Goal: Check status: Check status

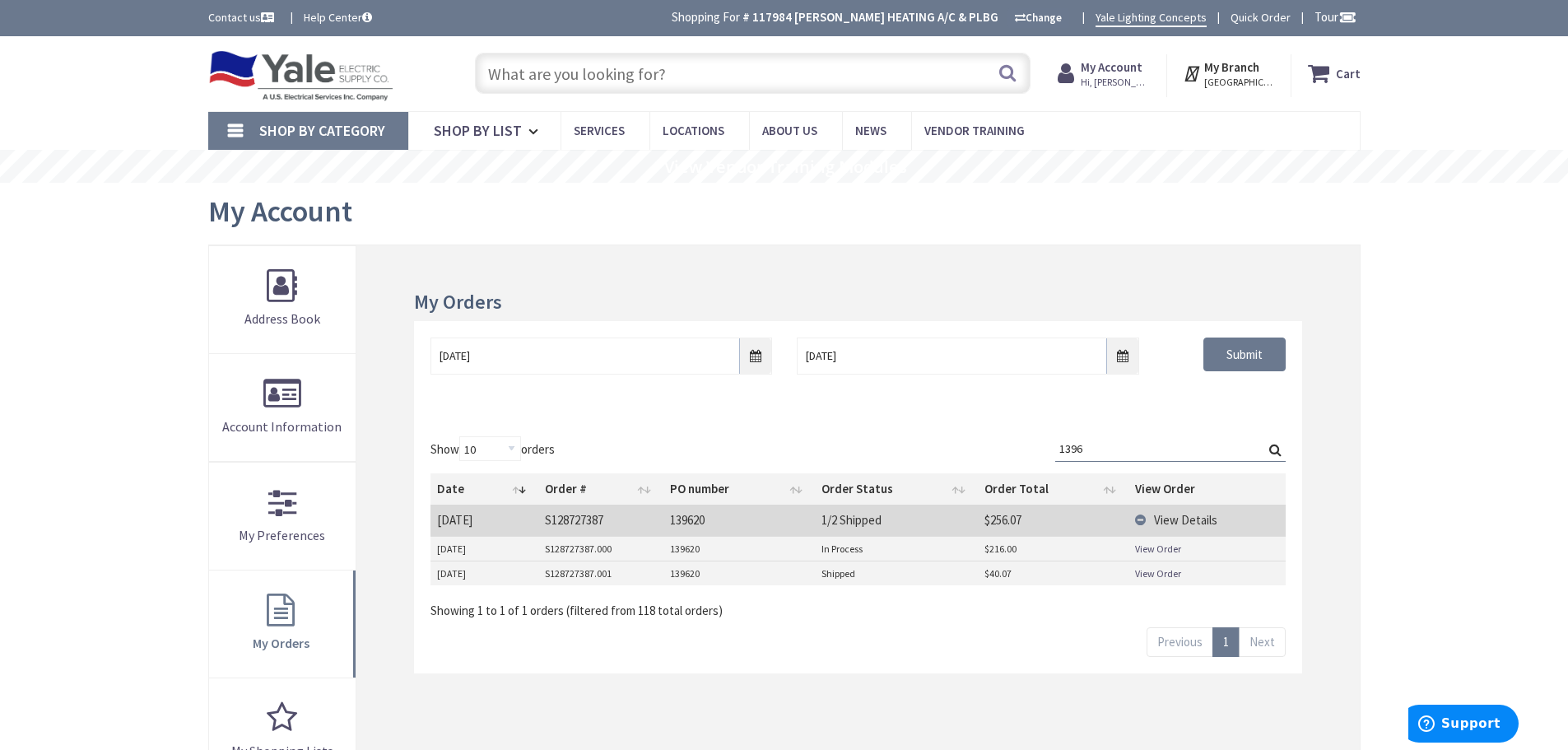
click at [1146, 556] on td "View Order" at bounding box center [1206, 549] width 156 height 25
click at [1146, 551] on link "View Order" at bounding box center [1157, 549] width 46 height 14
click at [1165, 578] on link "View Order" at bounding box center [1157, 574] width 46 height 14
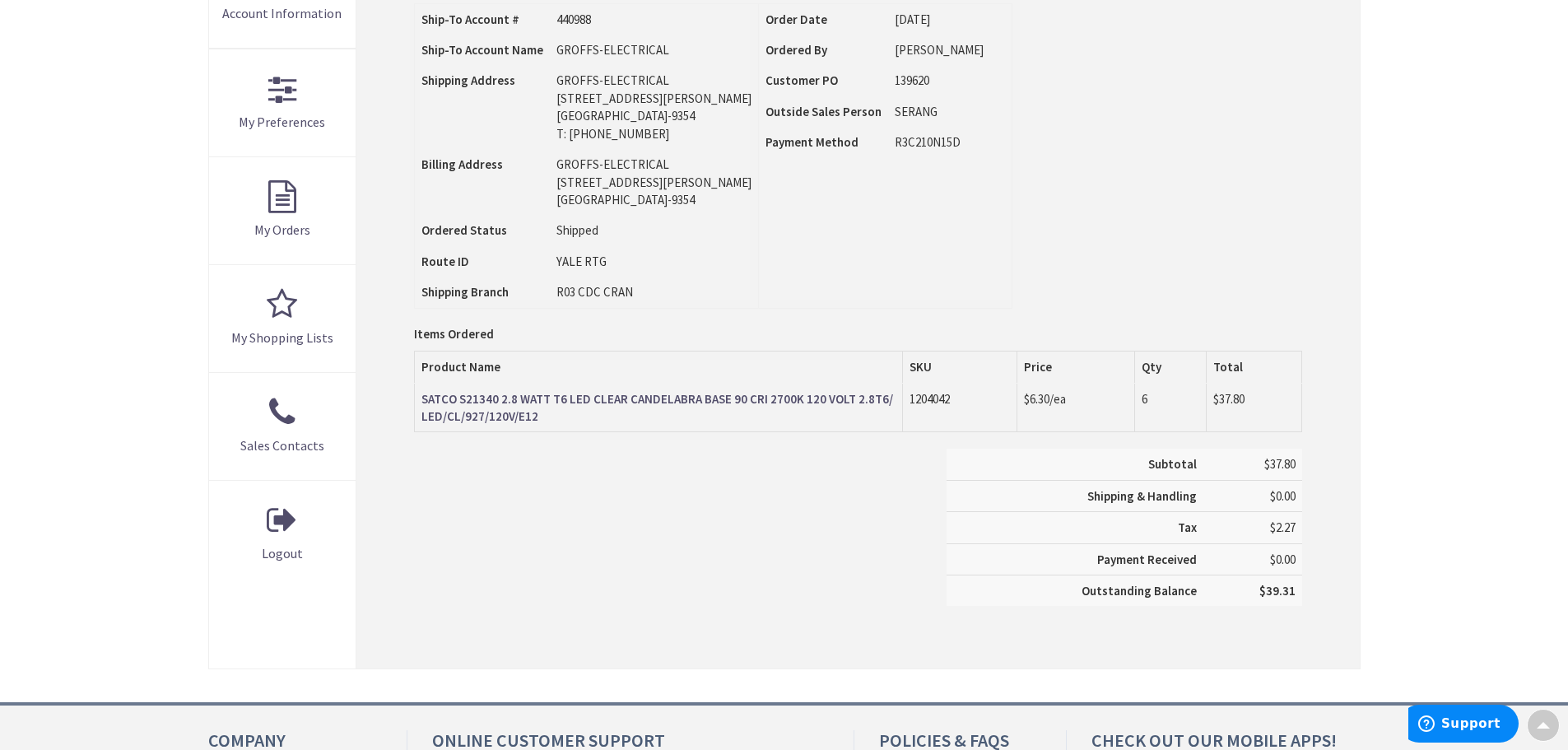
type input "[PERSON_NAME][GEOGRAPHIC_DATA], [GEOGRAPHIC_DATA]"
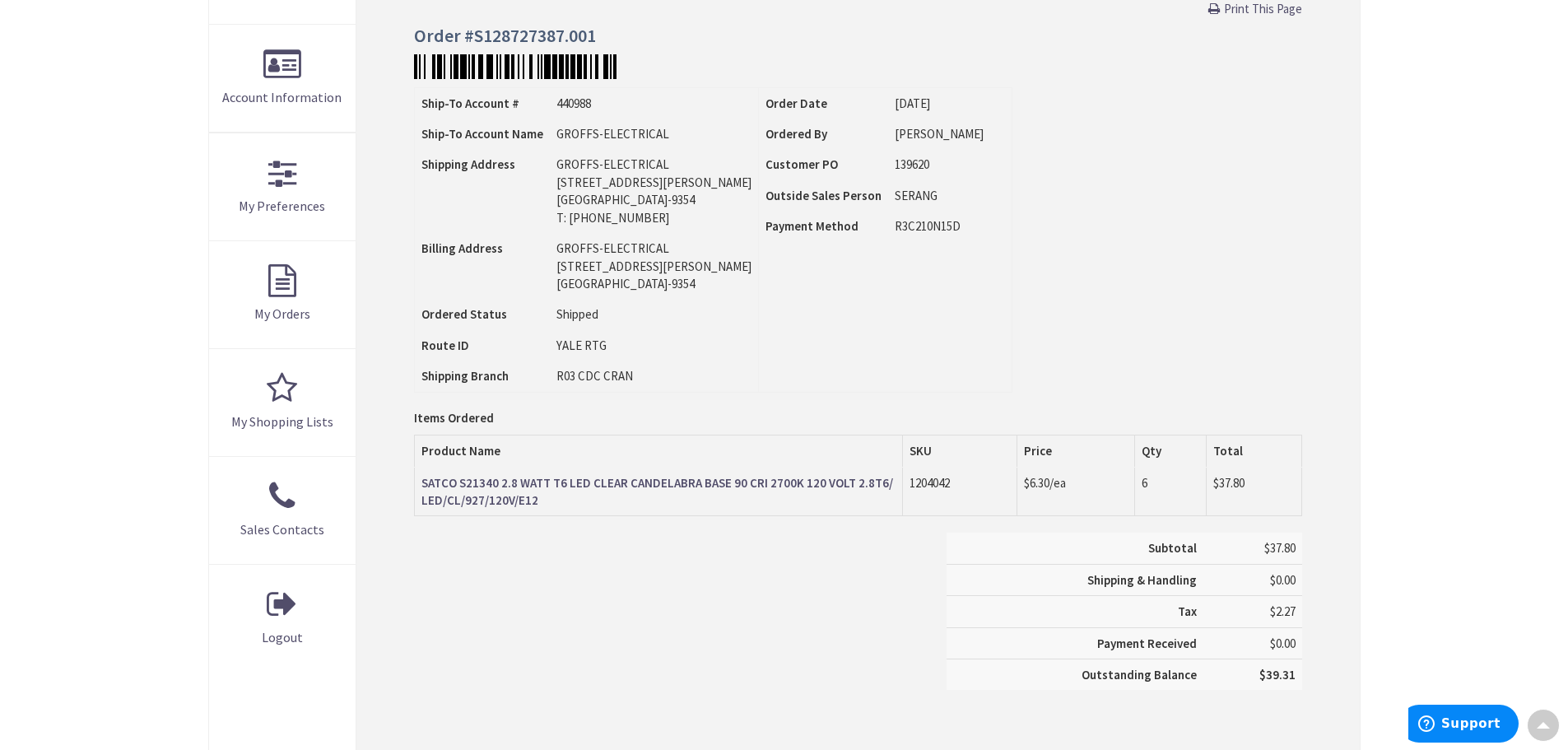
scroll to position [331, 0]
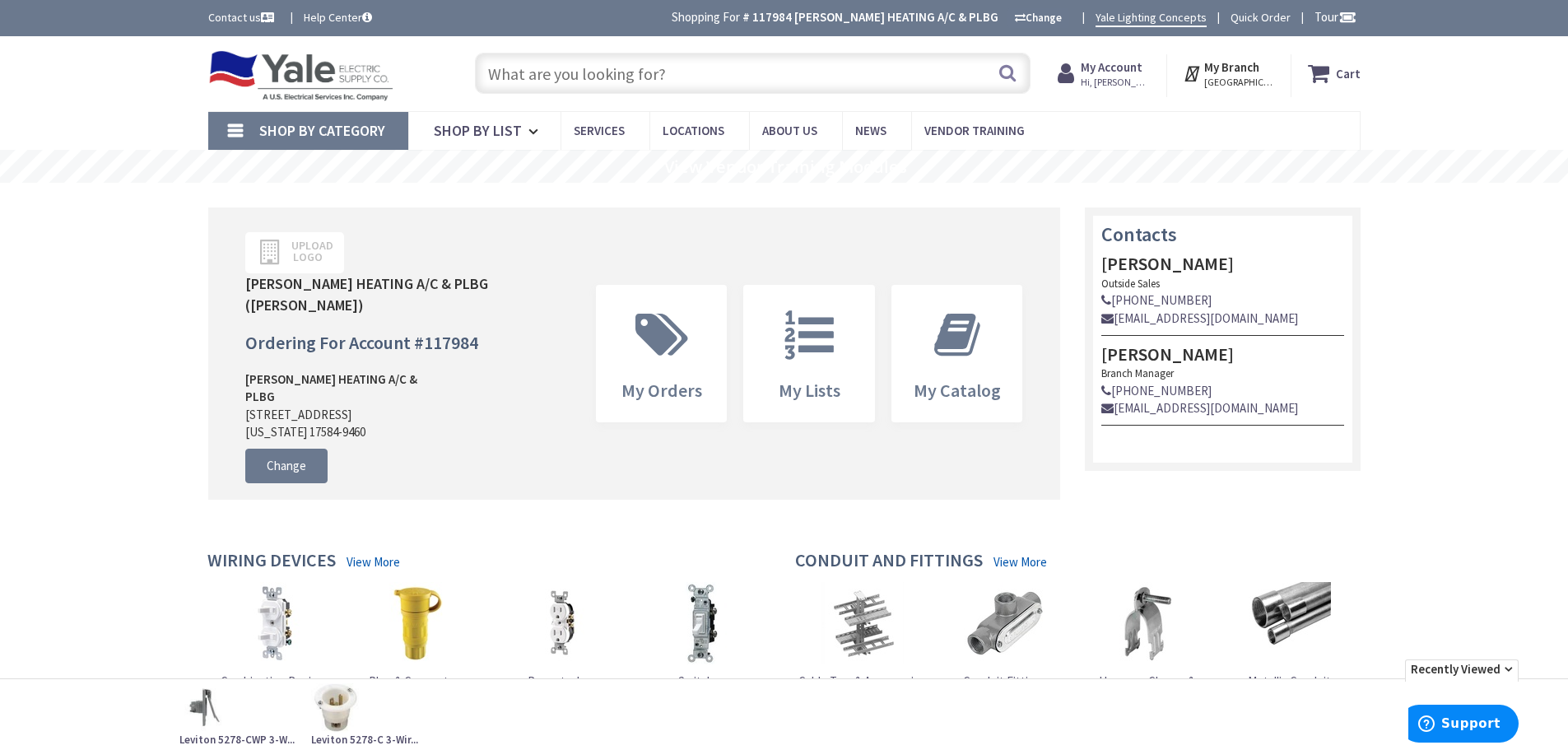
click at [1114, 78] on span "Hi, [PERSON_NAME]" at bounding box center [1115, 82] width 70 height 13
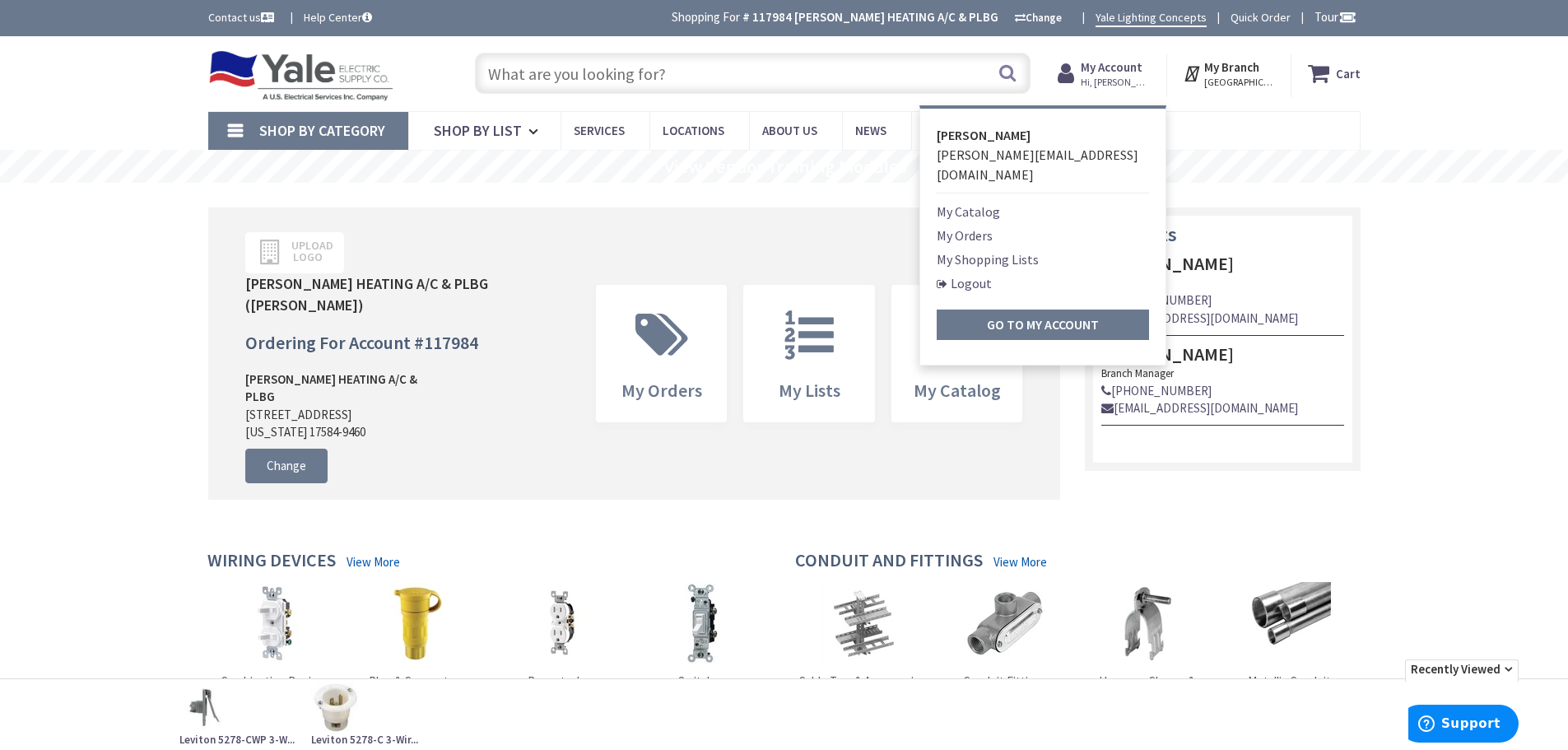
click at [966, 225] on link "My Orders" at bounding box center [964, 235] width 56 height 20
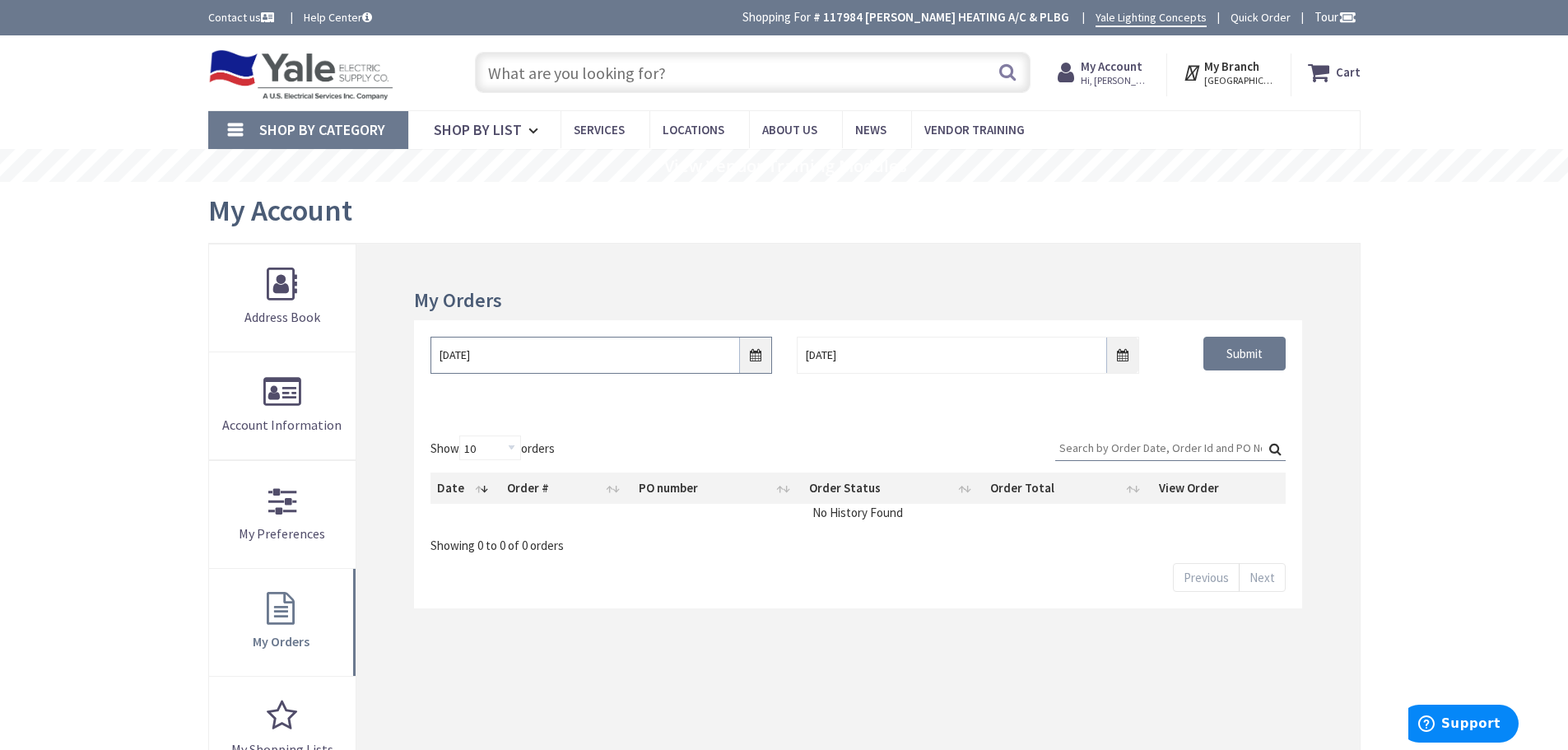
click at [759, 355] on input "9/25/2025" at bounding box center [601, 355] width 342 height 37
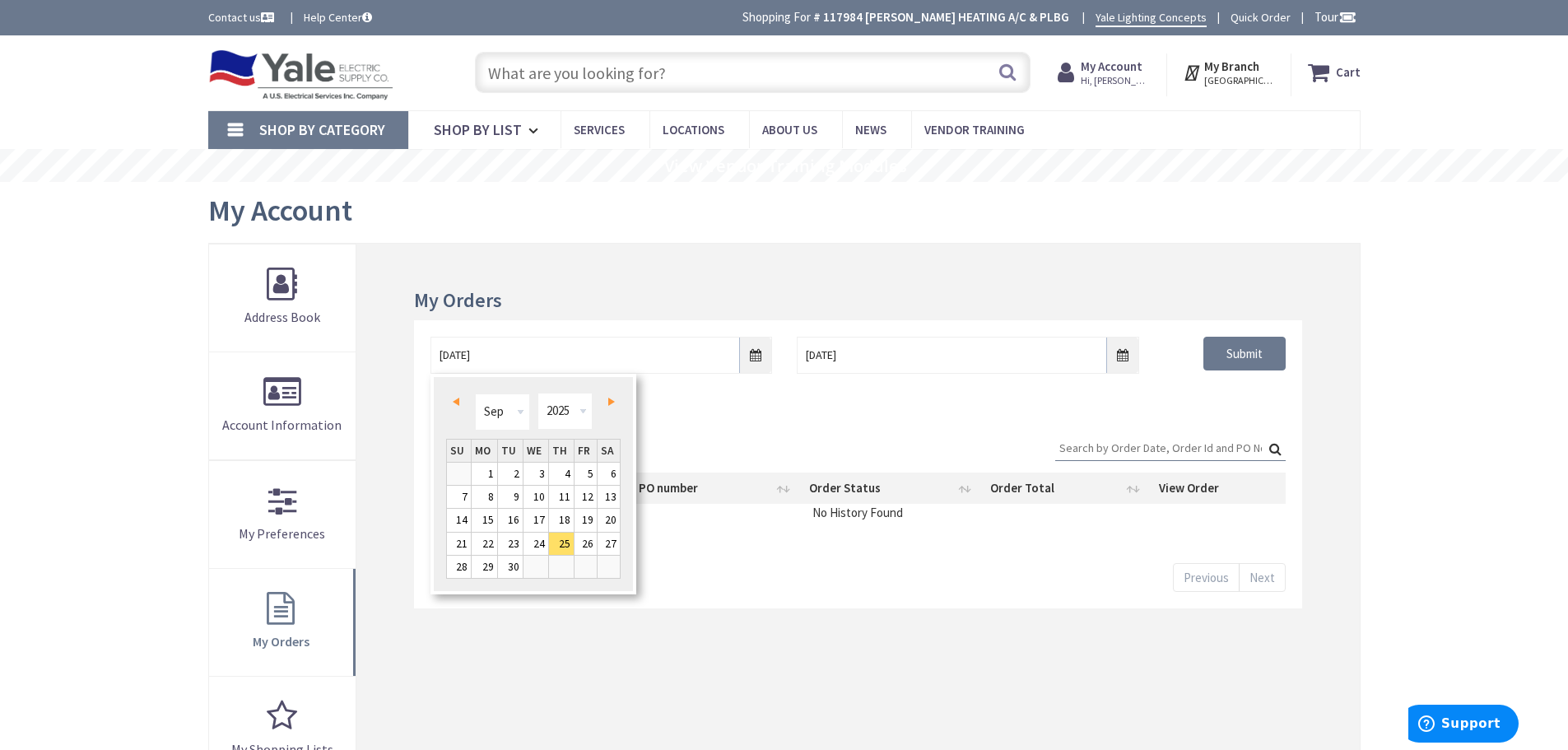
click at [453, 401] on span "Prev" at bounding box center [456, 402] width 7 height 9
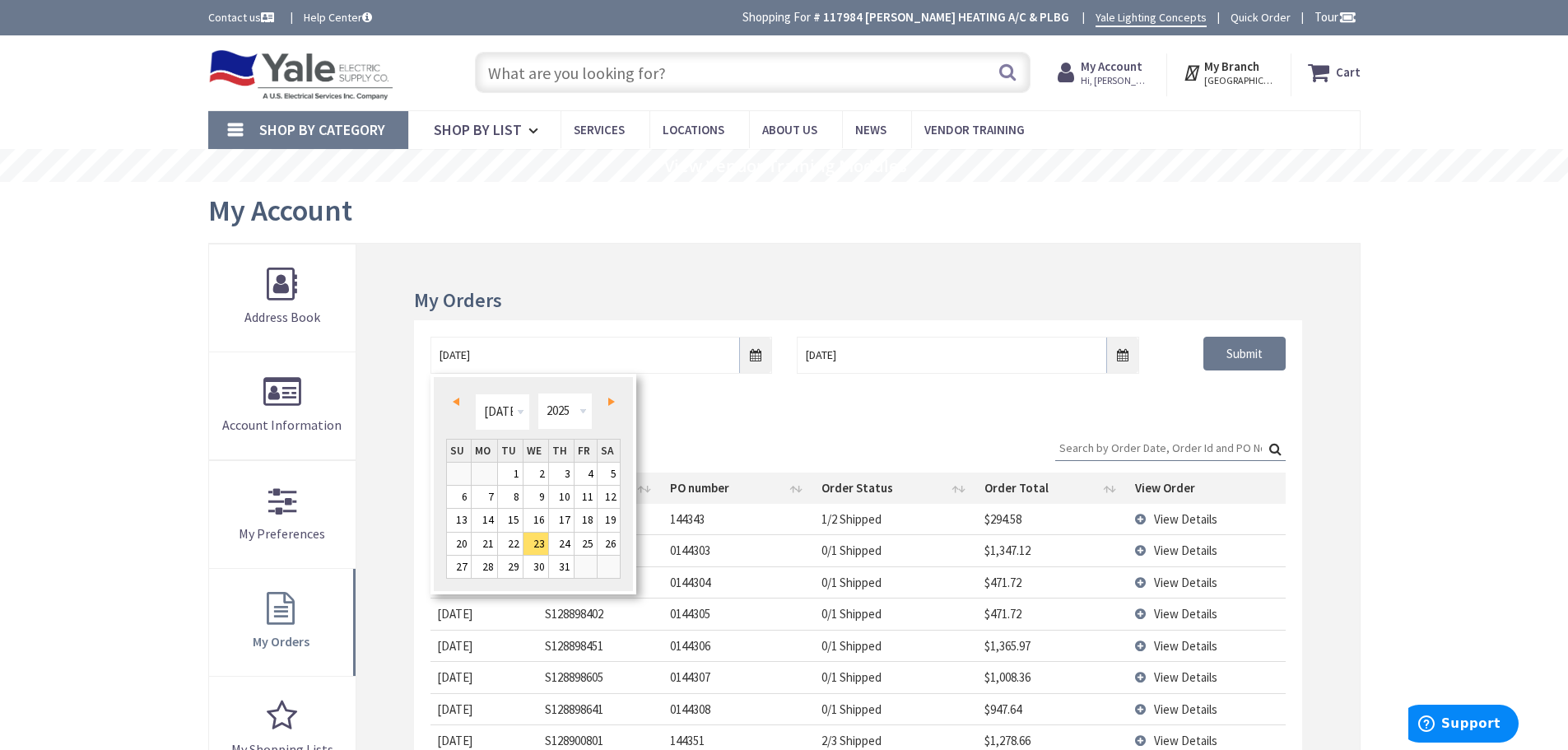
click at [453, 401] on span "Prev" at bounding box center [456, 402] width 7 height 9
click at [484, 477] on link "2" at bounding box center [485, 474] width 26 height 22
type input "06/02/2025"
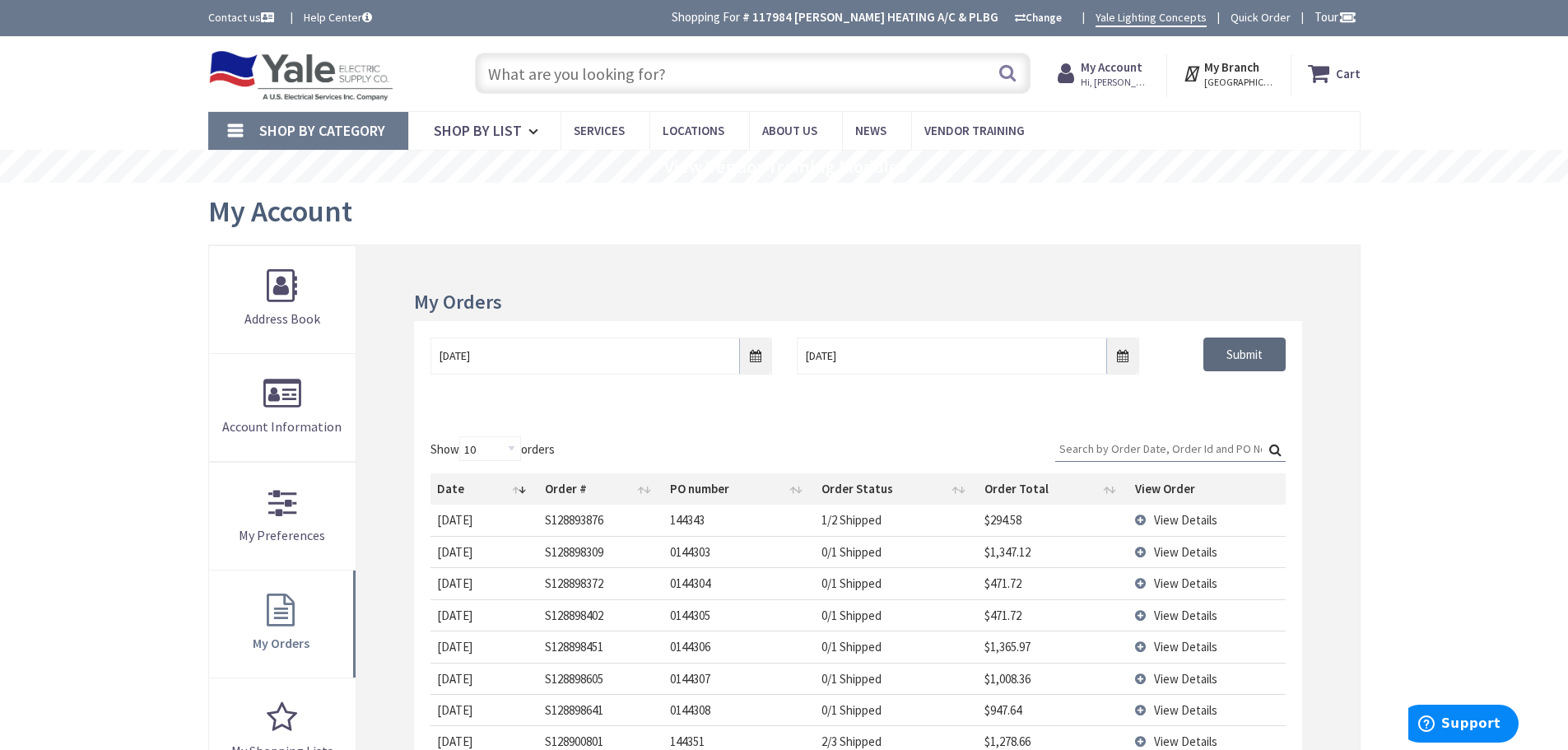
click at [1251, 352] on input "Submit" at bounding box center [1244, 355] width 82 height 35
click at [1099, 444] on input "Search:" at bounding box center [1170, 449] width 230 height 25
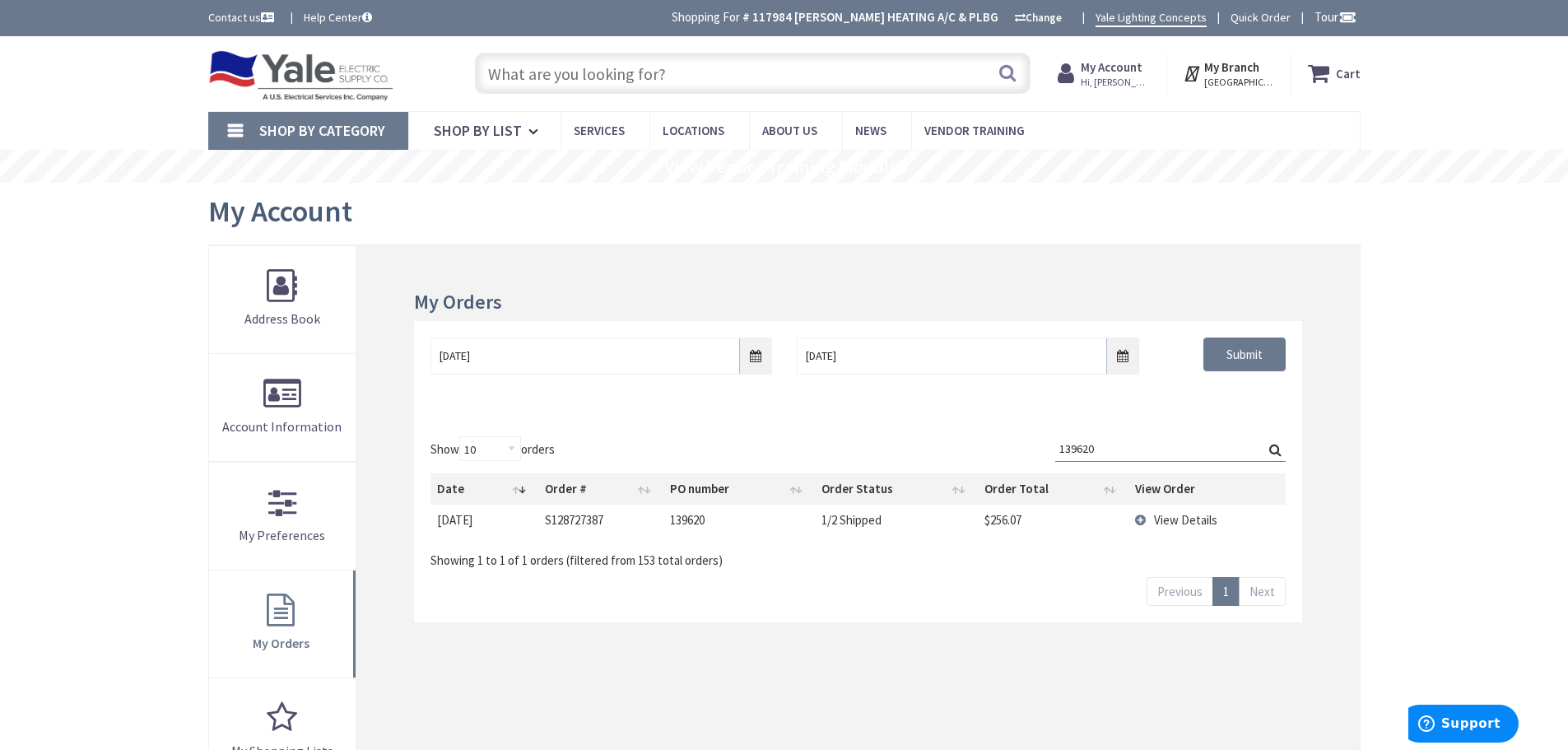
type input "139620"
click at [1141, 520] on td "View Details" at bounding box center [1207, 520] width 157 height 30
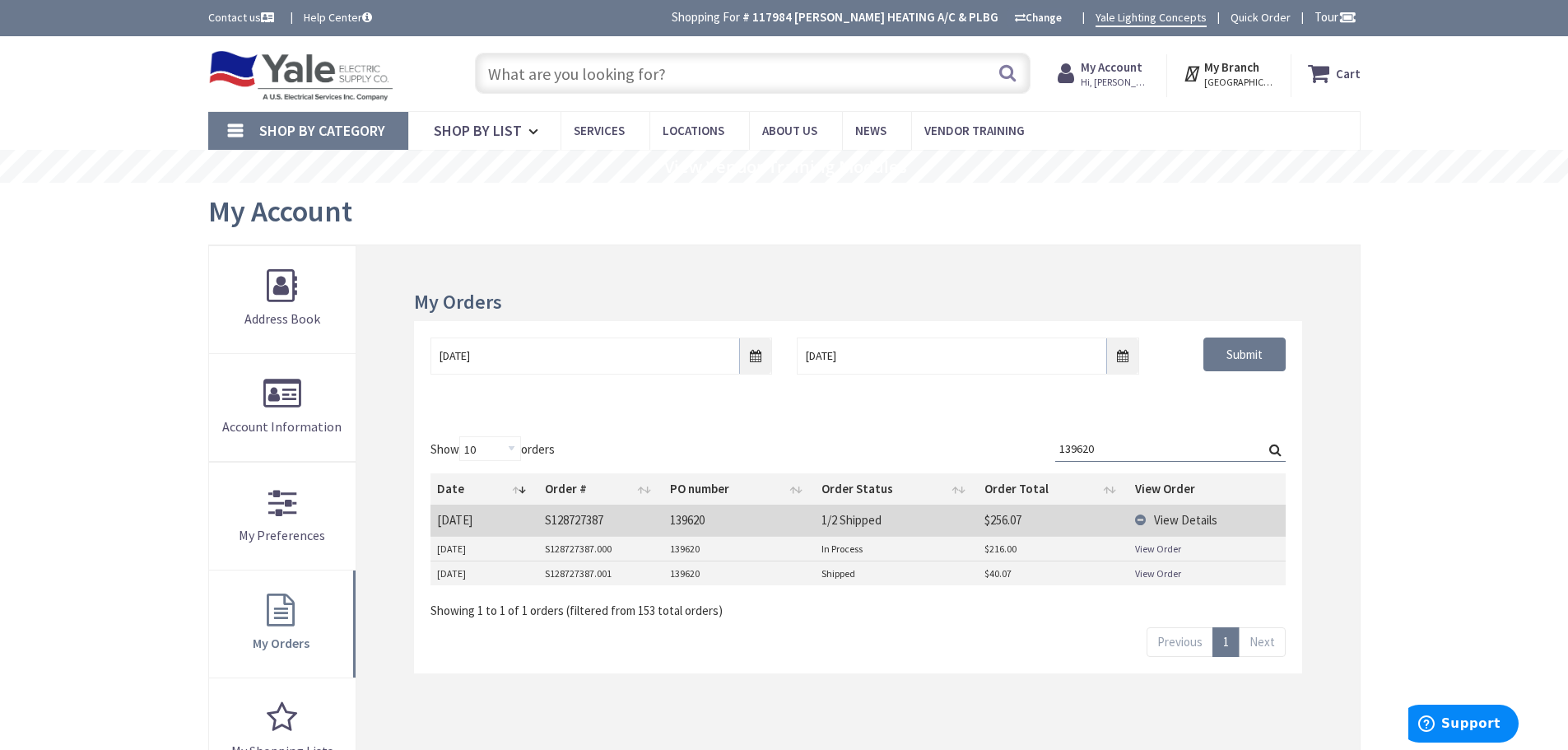
click at [1157, 572] on link "View Order" at bounding box center [1157, 574] width 46 height 14
click at [1159, 548] on link "View Order" at bounding box center [1157, 549] width 46 height 14
click at [563, 76] on input "text" at bounding box center [753, 73] width 555 height 41
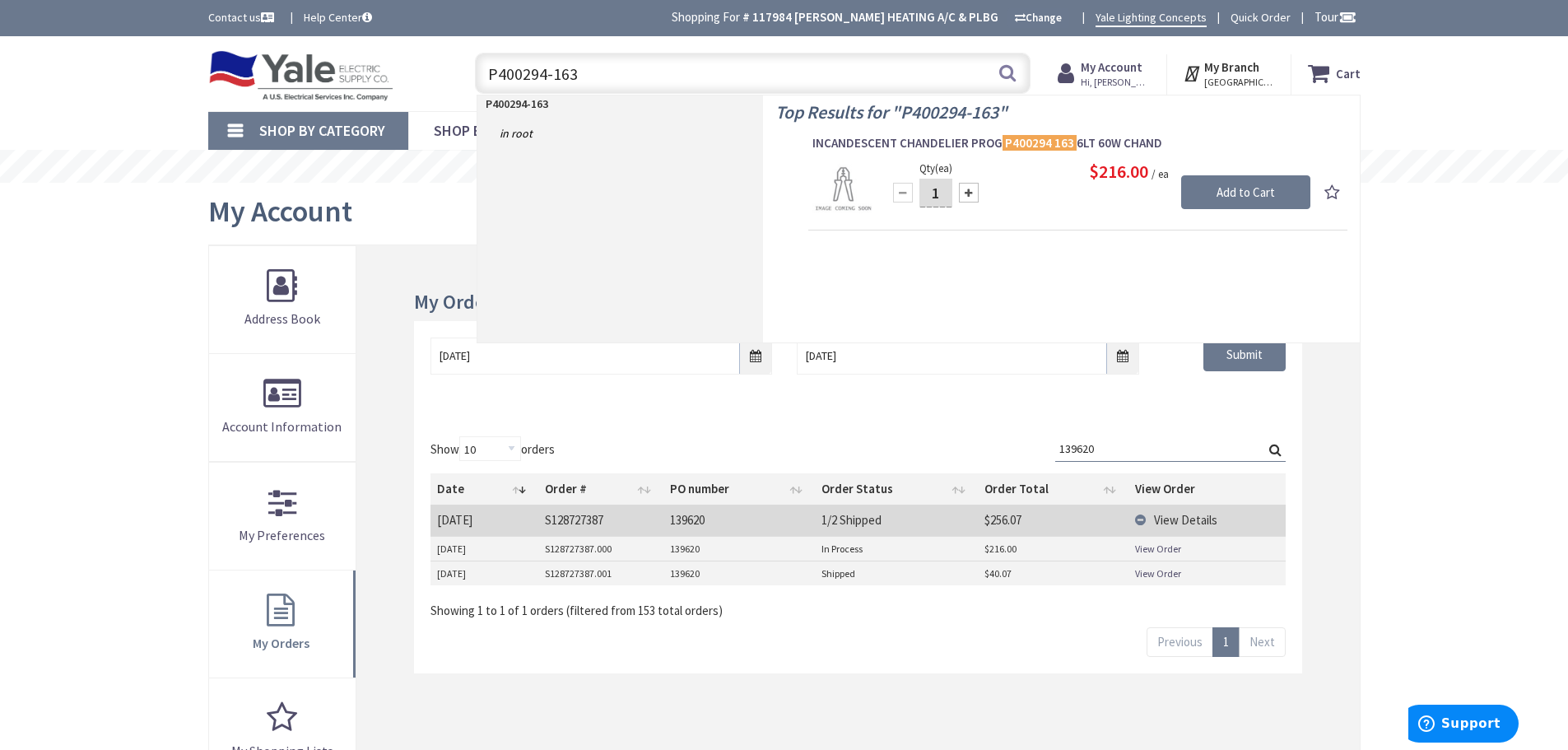
type input "P400294-163"
drag, startPoint x: 664, startPoint y: 72, endPoint x: 454, endPoint y: 83, distance: 210.3
click at [455, 83] on div "P400294-163 P400294-163 Search" at bounding box center [749, 72] width 588 height 53
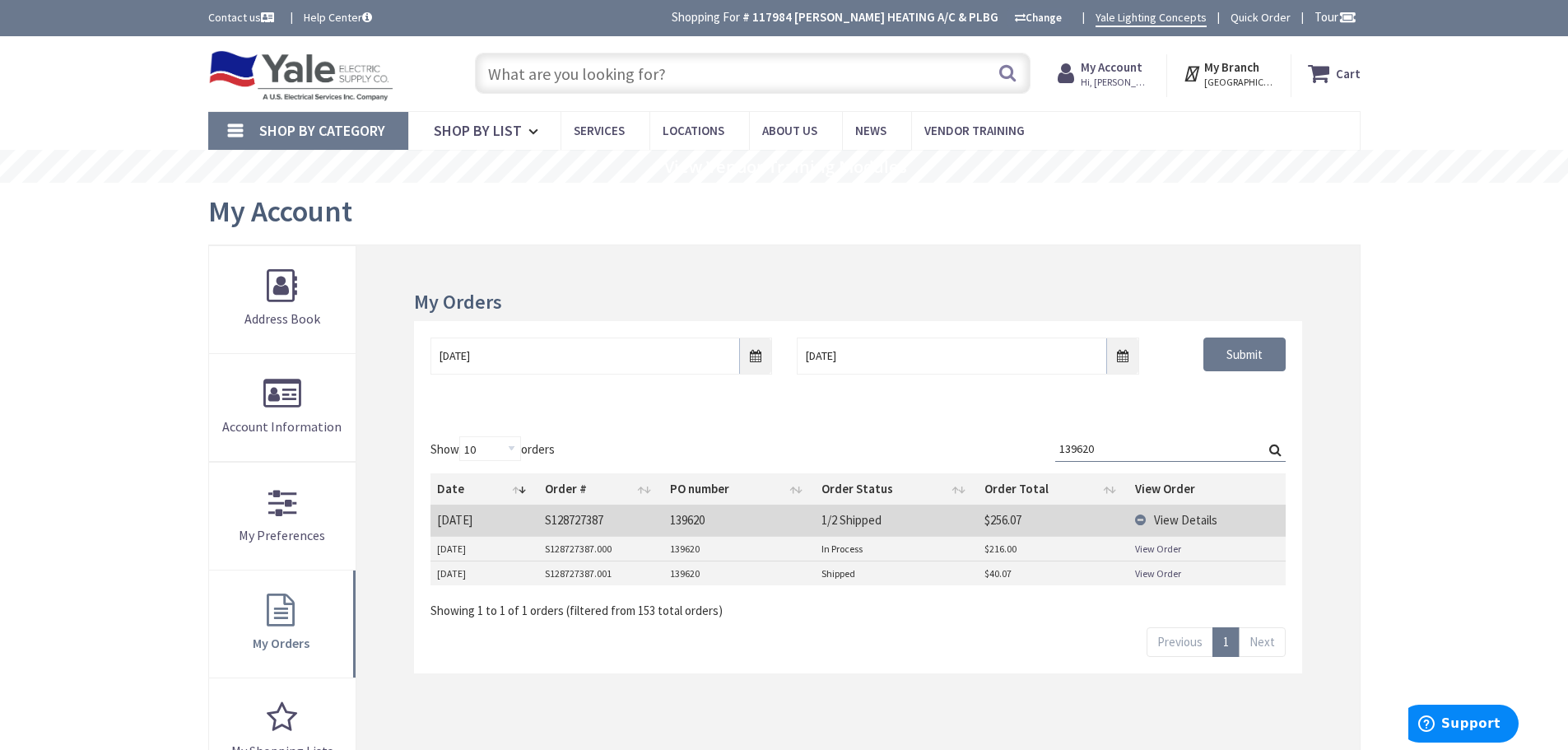
click at [1109, 453] on input "139620" at bounding box center [1170, 449] width 230 height 25
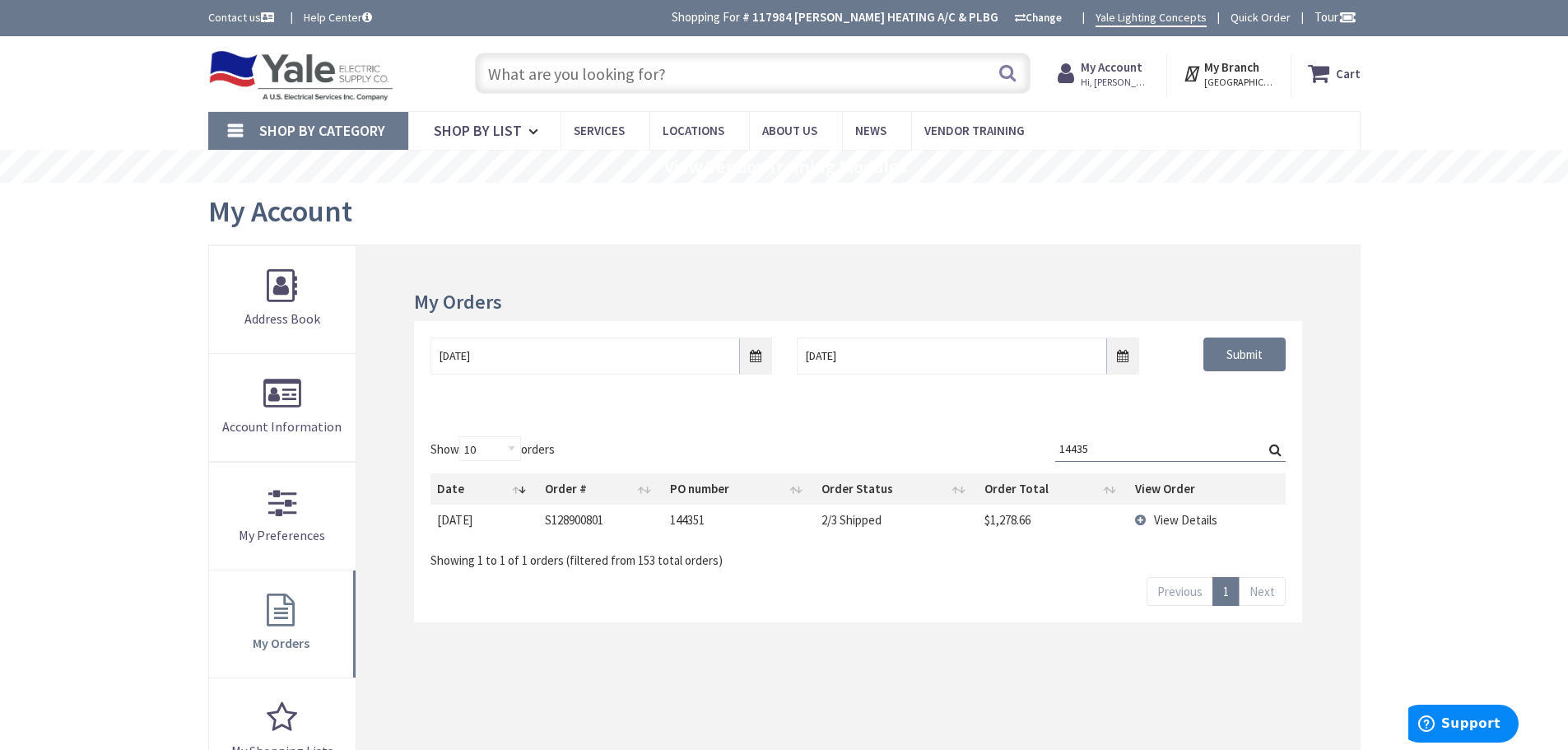
type input "14435"
click at [1142, 520] on td "View Details" at bounding box center [1207, 520] width 157 height 30
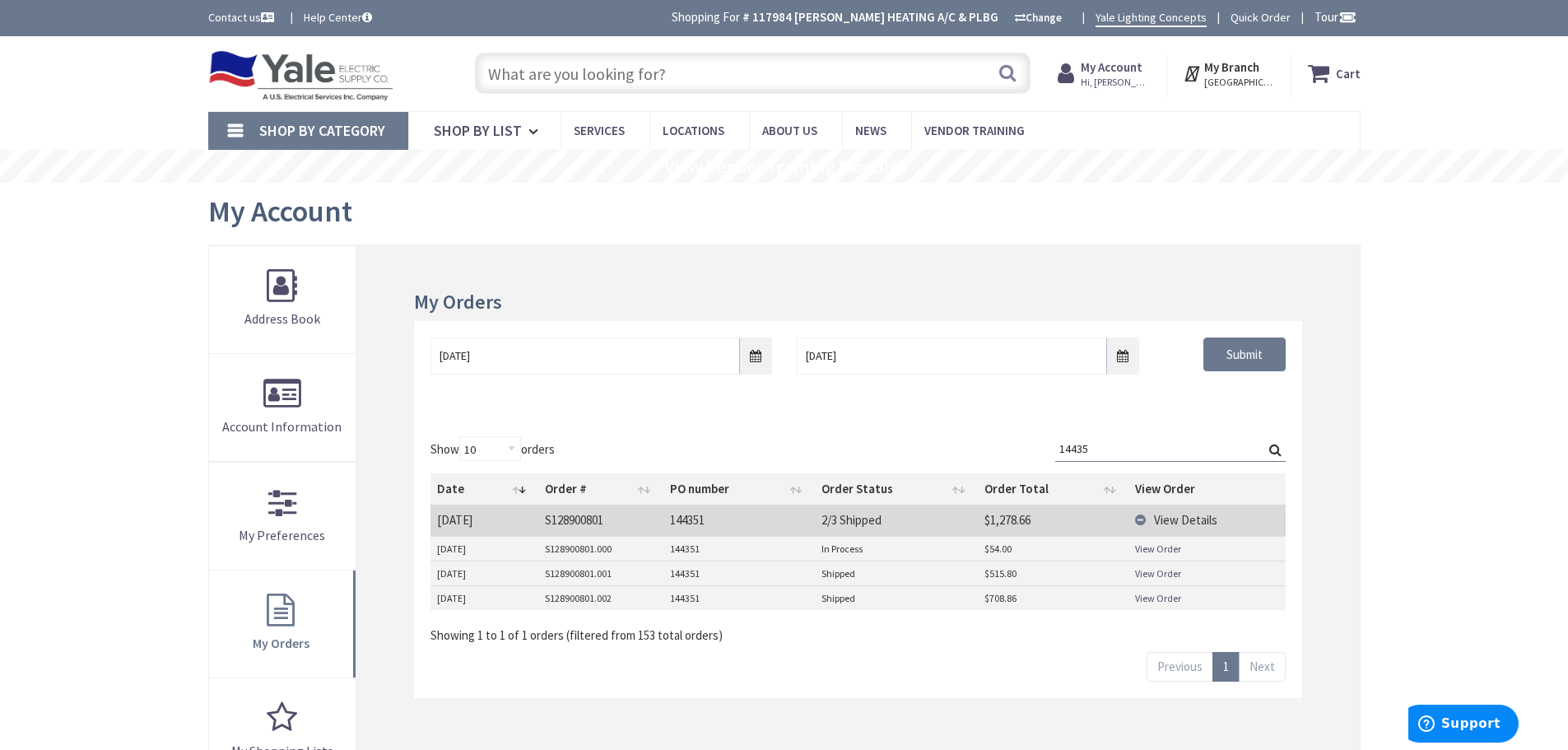
click at [1154, 551] on link "View Order" at bounding box center [1157, 549] width 46 height 14
click at [1151, 574] on link "View Order" at bounding box center [1157, 574] width 46 height 14
click at [1165, 600] on link "View Order" at bounding box center [1157, 598] width 46 height 14
click at [1165, 550] on link "View Order" at bounding box center [1157, 549] width 46 height 14
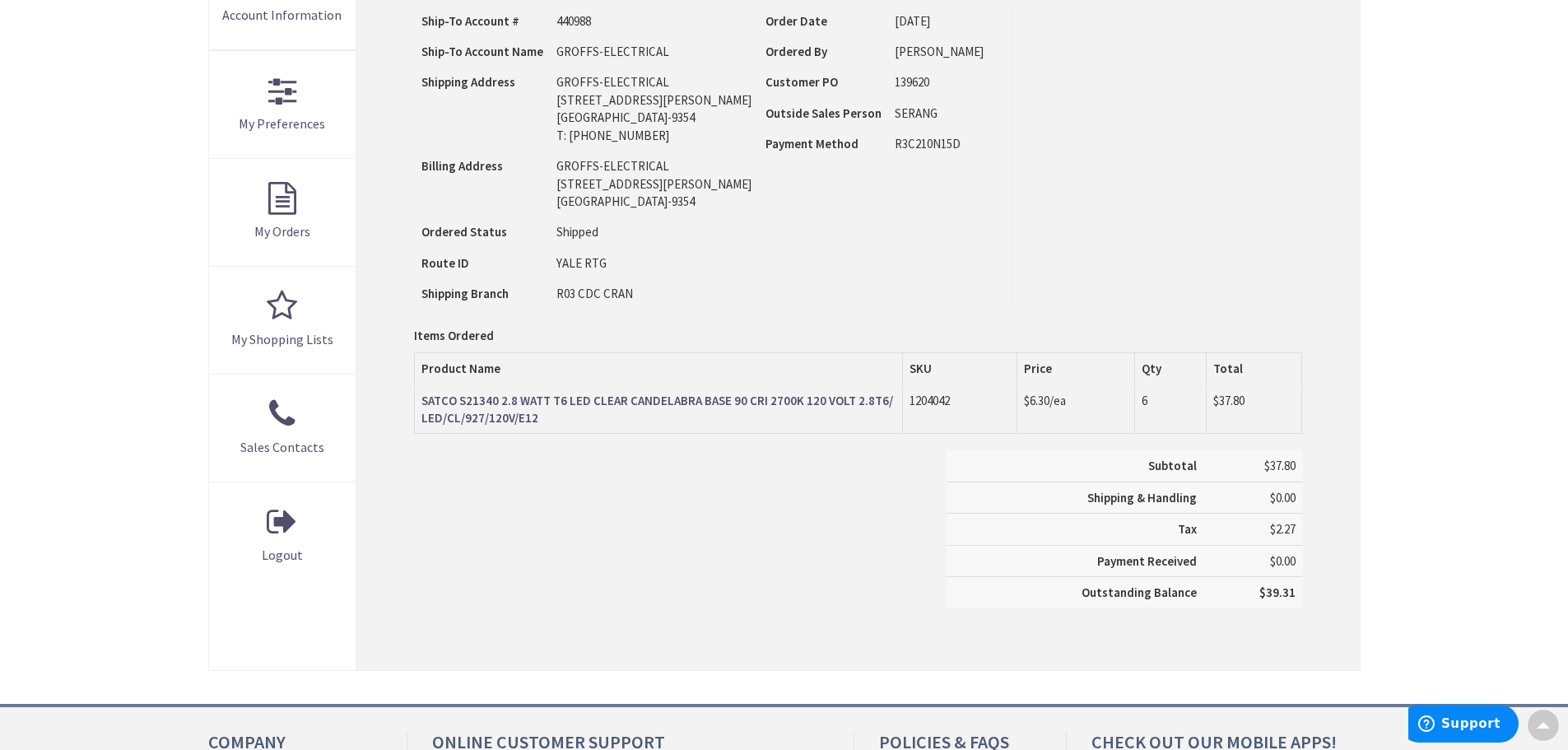
scroll to position [413, 0]
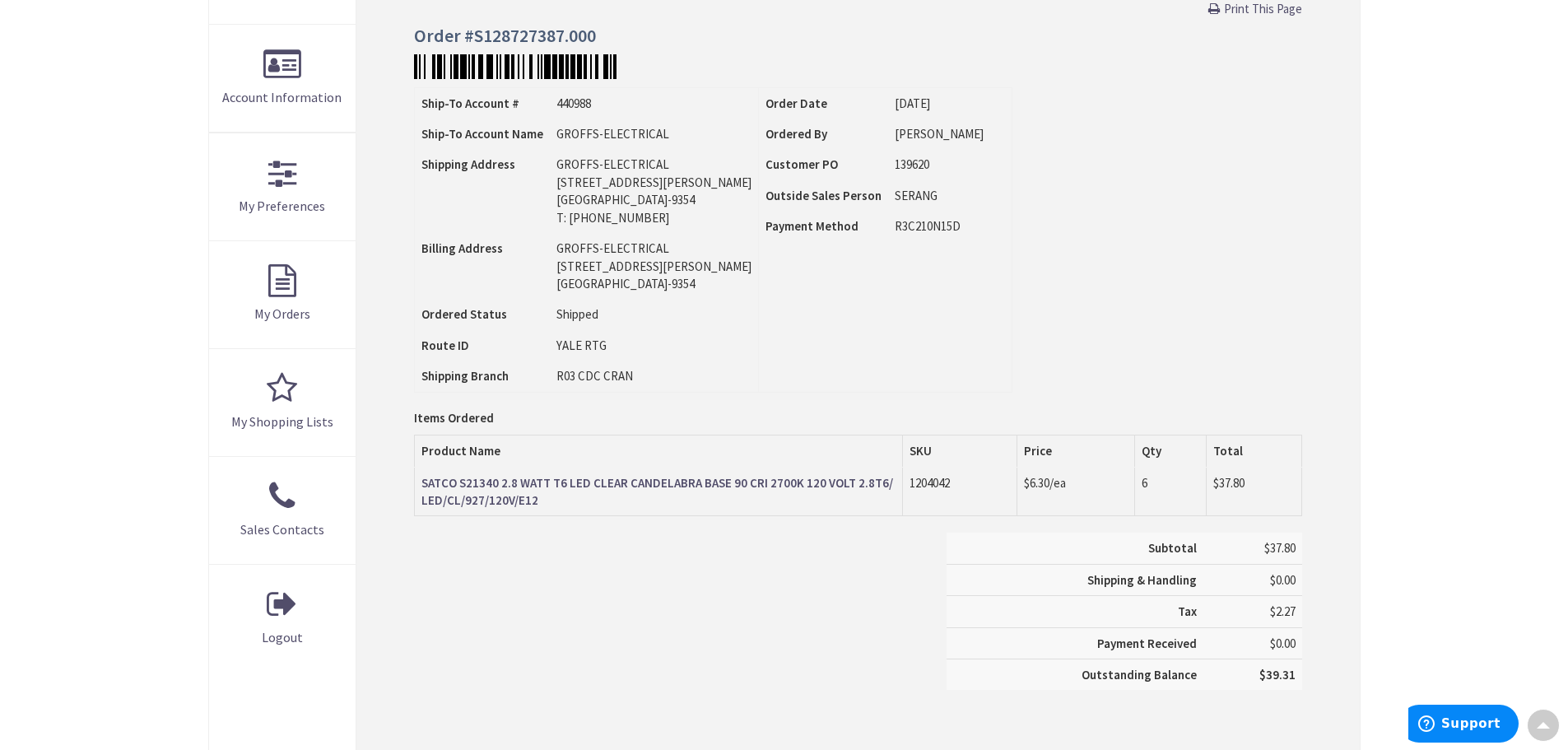
scroll to position [331, 0]
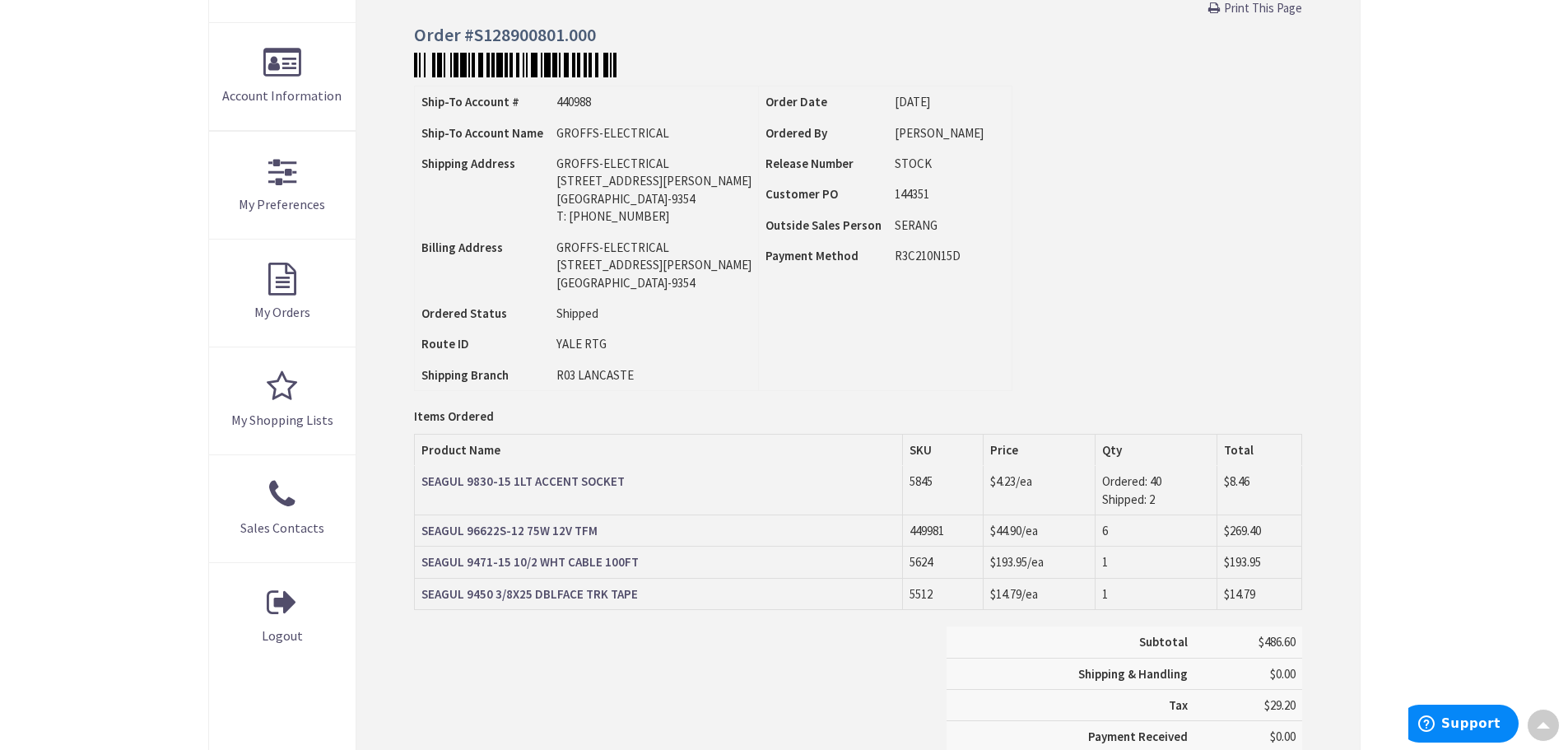
scroll to position [331, 0]
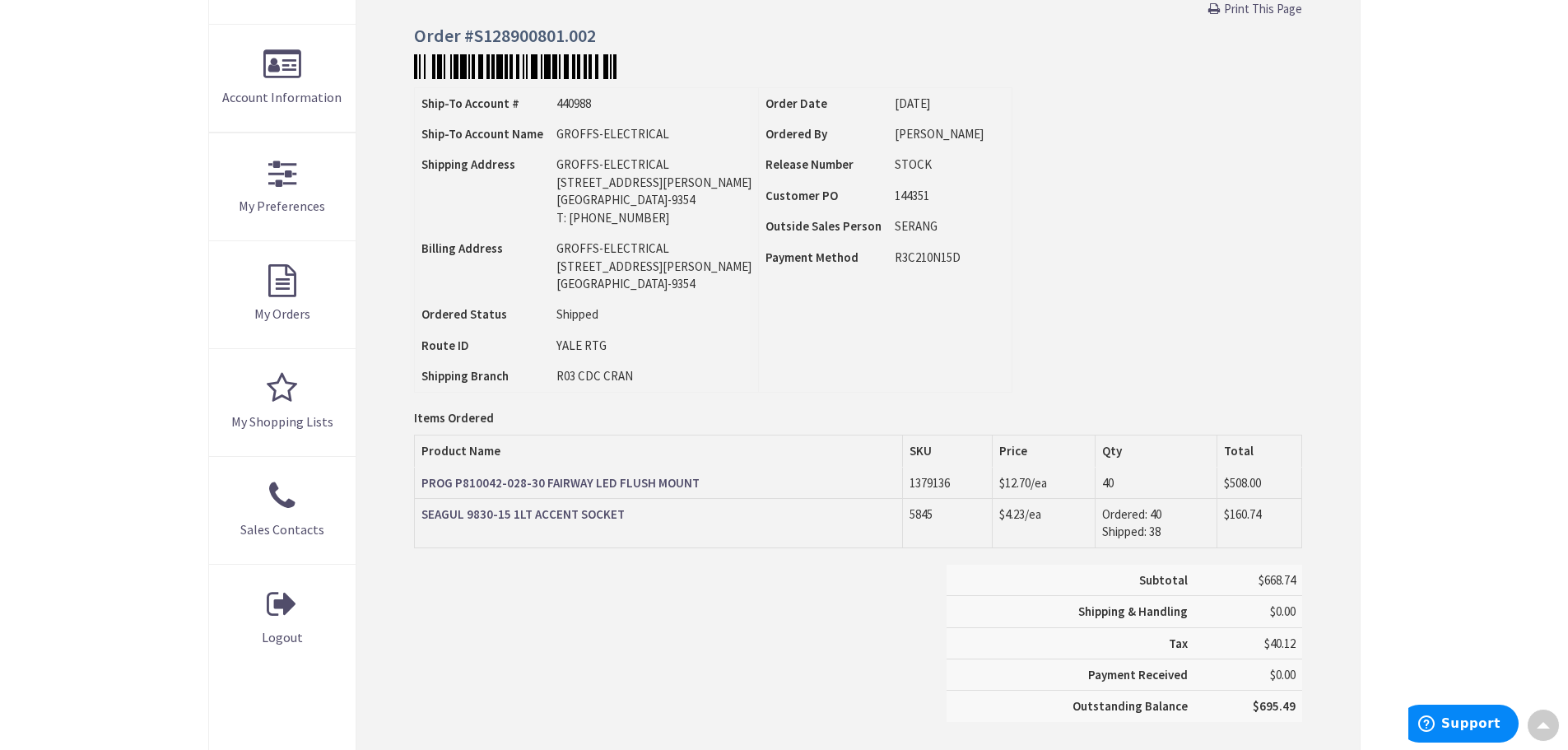
scroll to position [331, 0]
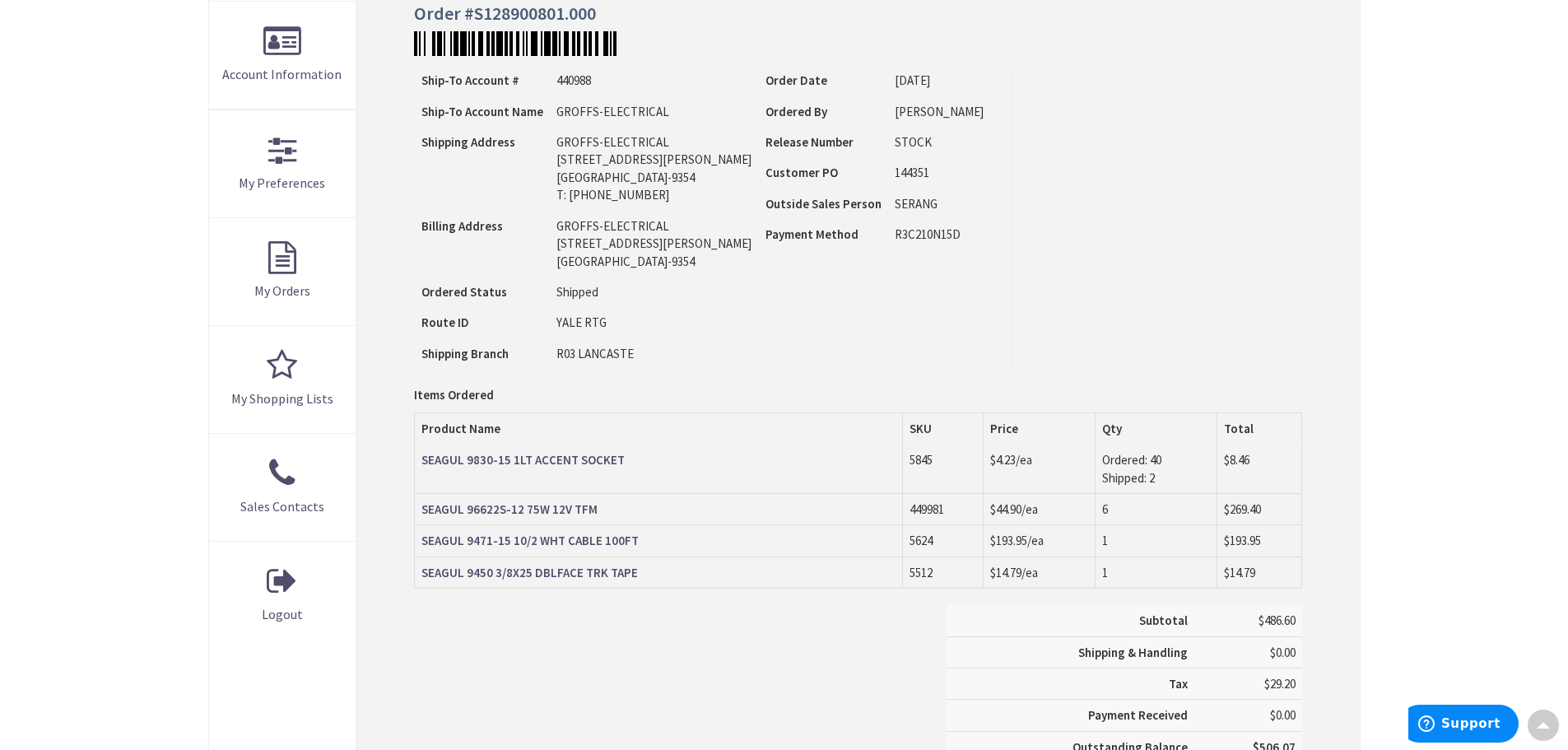
scroll to position [413, 0]
